Goal: Communication & Community: Answer question/provide support

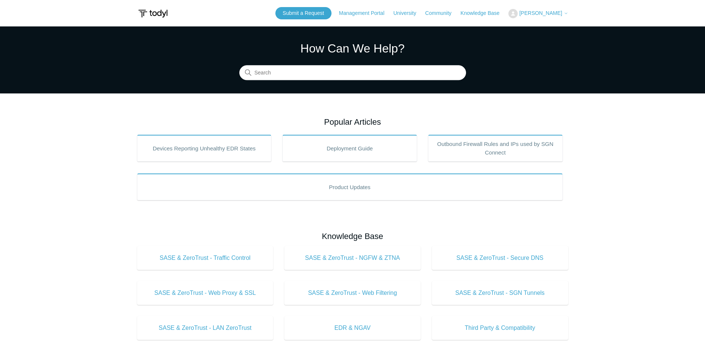
click at [544, 14] on span "[PERSON_NAME]" at bounding box center [540, 13] width 43 height 6
click at [545, 28] on link "My Support Requests" at bounding box center [545, 29] width 73 height 13
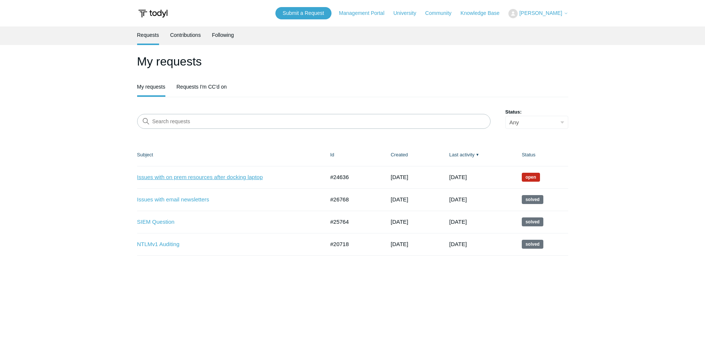
drag, startPoint x: 204, startPoint y: 178, endPoint x: 224, endPoint y: 176, distance: 20.1
click at [204, 178] on link "Issues with on prem resources after docking laptop" at bounding box center [225, 177] width 177 height 9
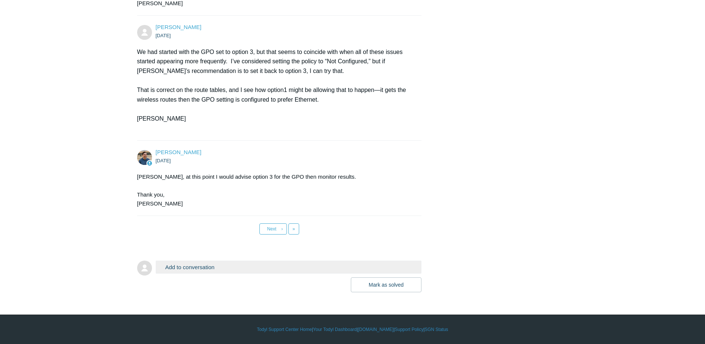
scroll to position [5489, 0]
click at [199, 265] on button "Add to conversation" at bounding box center [289, 266] width 266 height 13
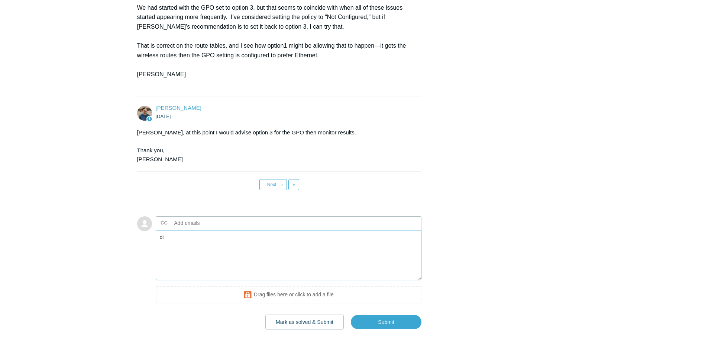
type textarea "d"
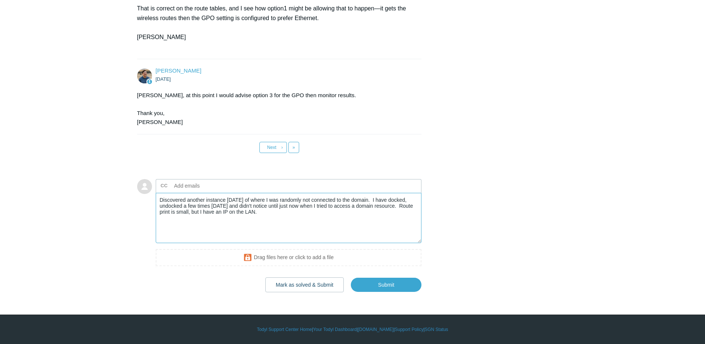
scroll to position [5571, 0]
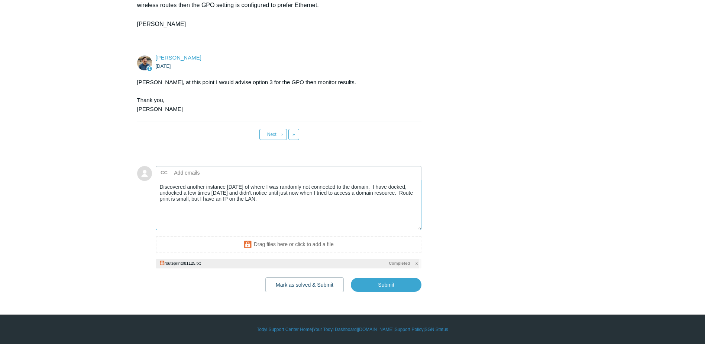
click at [266, 213] on textarea "Discovered another instance today of where I was randomly not connected to the …" at bounding box center [289, 205] width 266 height 50
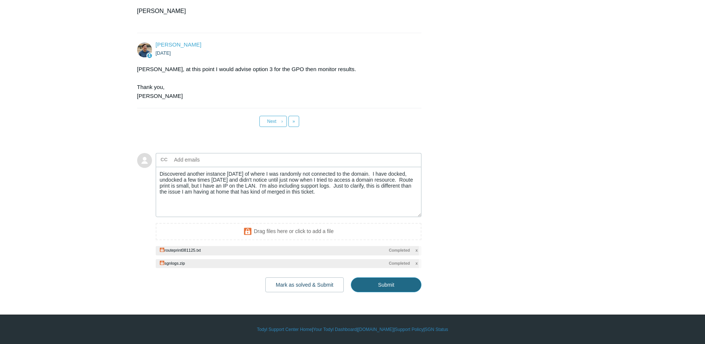
click at [384, 292] on input "Submit" at bounding box center [386, 284] width 71 height 15
type textarea "Discovered another instance today of where I was randomly not connected to the …"
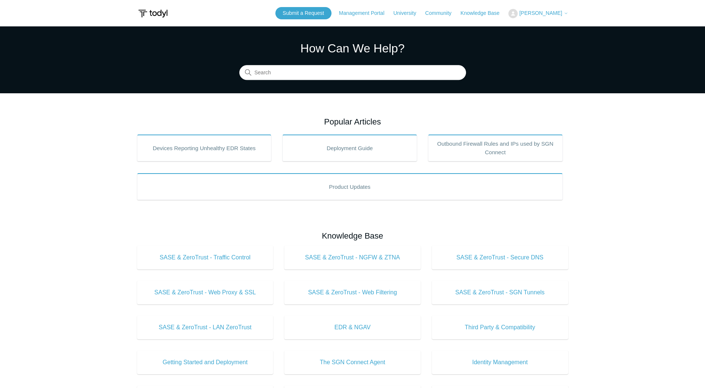
click at [543, 12] on span "[PERSON_NAME]" at bounding box center [540, 13] width 43 height 6
click at [543, 27] on link "My Support Requests" at bounding box center [545, 29] width 73 height 13
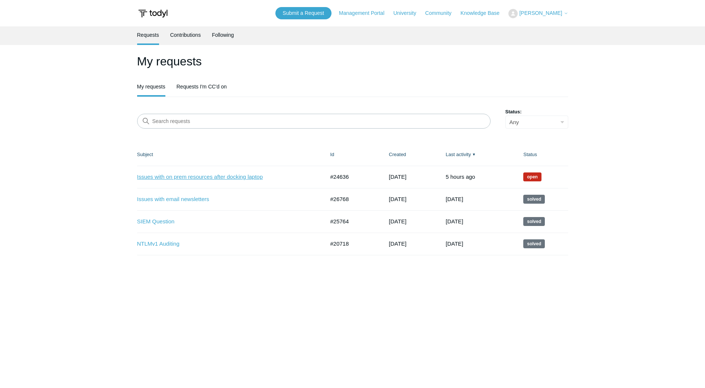
click at [246, 179] on link "Issues with on prem resources after docking laptop" at bounding box center [225, 177] width 177 height 9
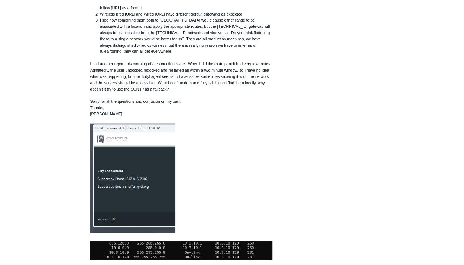
scroll to position [5445, 0]
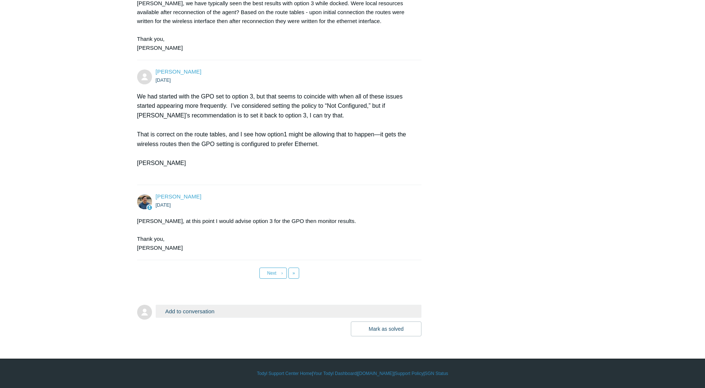
click at [280, 306] on button "Add to conversation" at bounding box center [289, 311] width 266 height 13
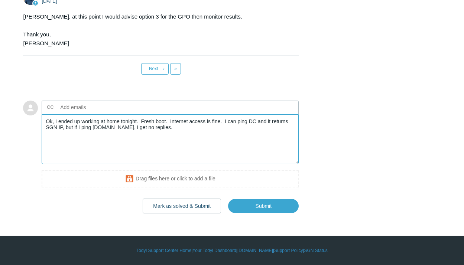
scroll to position [5691, 0]
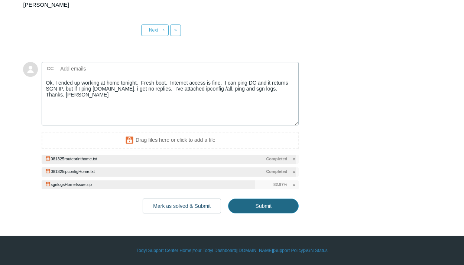
click at [258, 214] on input "Submit" at bounding box center [263, 206] width 71 height 15
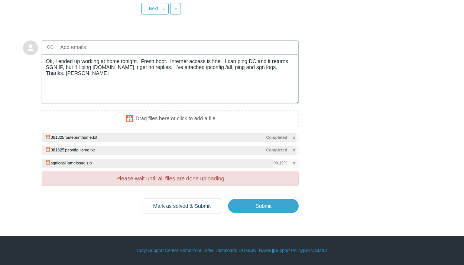
scroll to position [5730, 0]
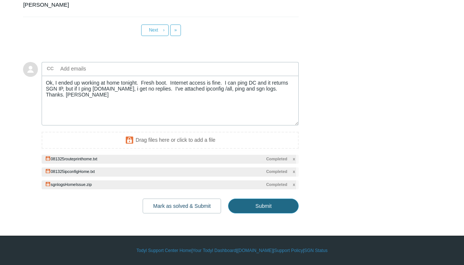
click at [268, 206] on input "Submit" at bounding box center [263, 206] width 71 height 15
type textarea "Ok, I ended up working at home tonight. Fresh boot. Internet access is fine. I …"
